Goal: Information Seeking & Learning: Learn about a topic

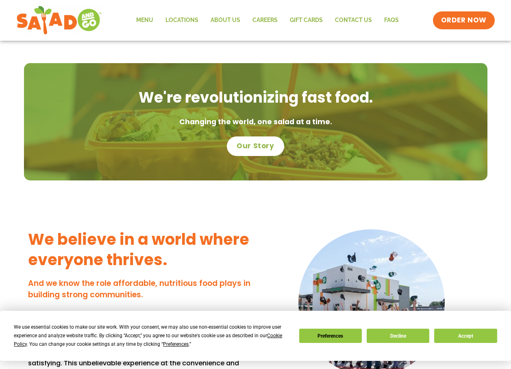
scroll to position [264, 0]
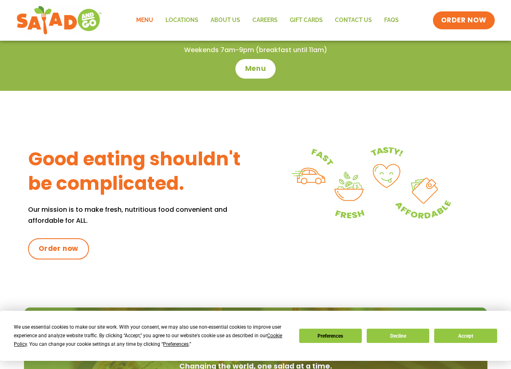
click at [141, 15] on link "Menu" at bounding box center [144, 20] width 29 height 19
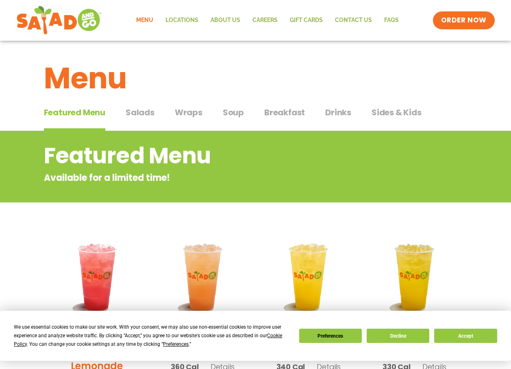
click at [292, 109] on span "Breakfast" at bounding box center [284, 112] width 41 height 12
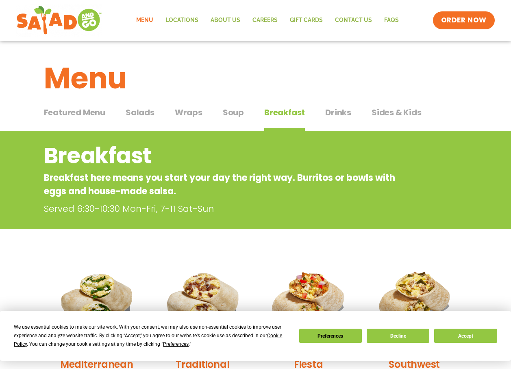
click at [181, 118] on span "Wraps" at bounding box center [189, 112] width 28 height 12
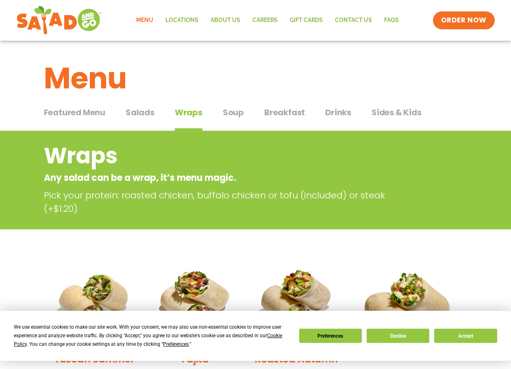
click at [144, 114] on span "Salads" at bounding box center [140, 112] width 29 height 12
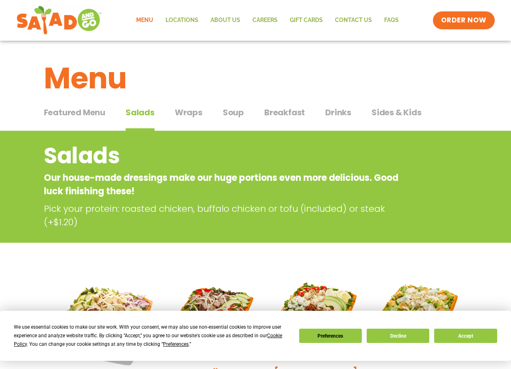
click at [84, 108] on span "Featured Menu" at bounding box center [74, 112] width 61 height 12
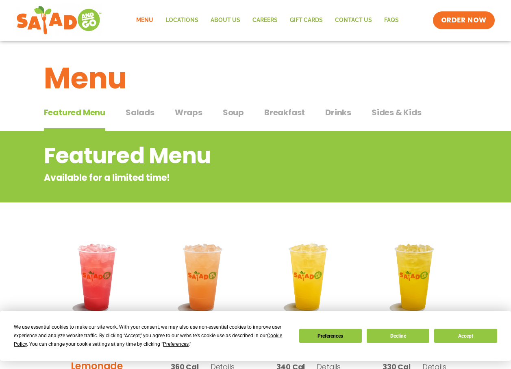
click at [394, 117] on span "Sides & Kids" at bounding box center [397, 112] width 50 height 12
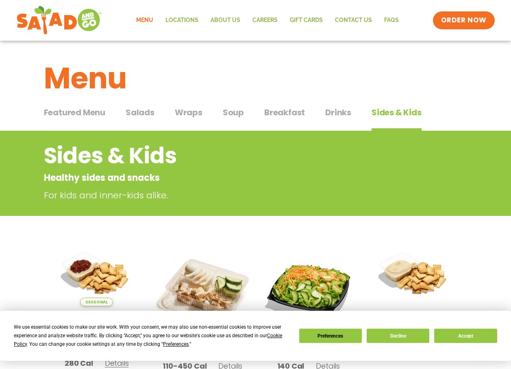
click at [350, 115] on div "Featured Menu Featured Menu Salads Salads Wraps Wraps Soup Soup Breakfast Break…" at bounding box center [256, 117] width 424 height 28
click at [333, 114] on span "Drinks" at bounding box center [338, 112] width 26 height 12
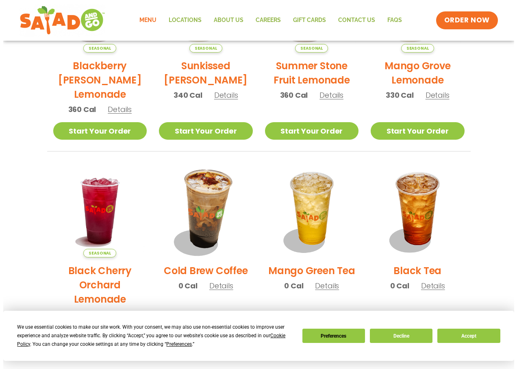
scroll to position [529, 0]
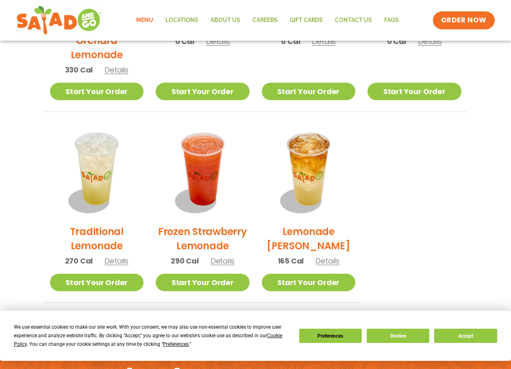
click at [231, 266] on div "Frozen Strawberry Lemonade 290 Cal Details" at bounding box center [203, 198] width 94 height 149
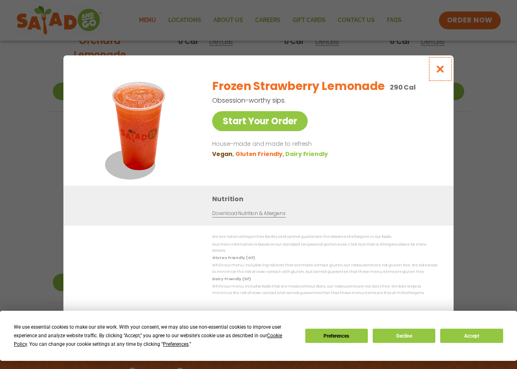
click at [444, 73] on icon "Close modal" at bounding box center [441, 69] width 10 height 9
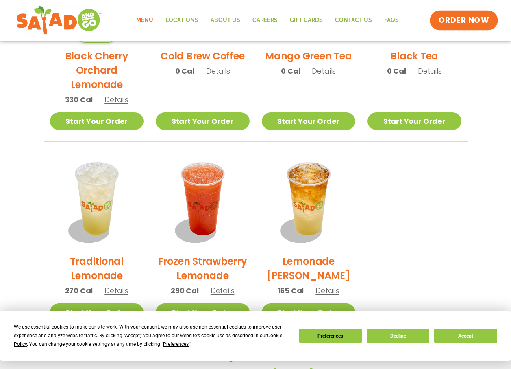
scroll to position [463, 0]
